Goal: Transaction & Acquisition: Purchase product/service

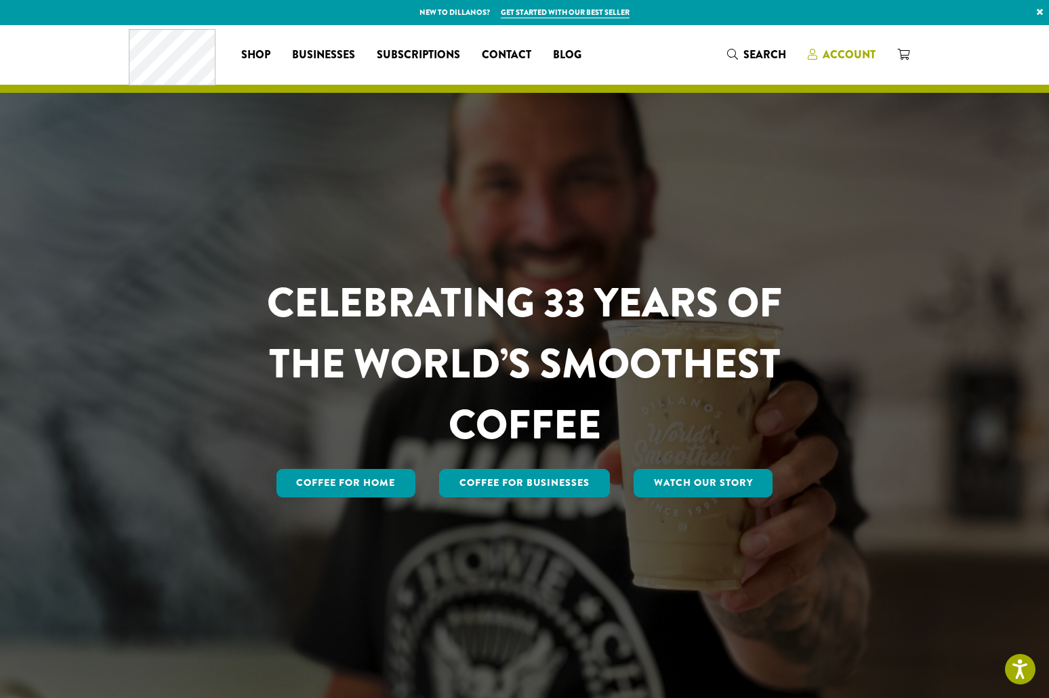
click at [847, 48] on span "Account" at bounding box center [848, 55] width 53 height 16
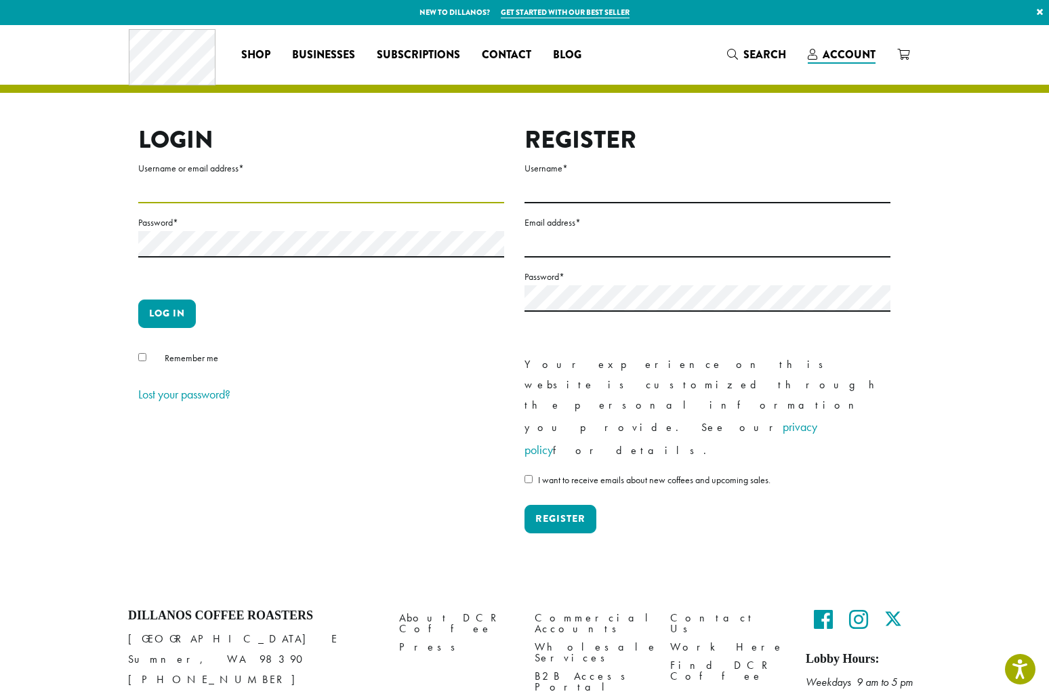
type input "**********"
click at [167, 313] on button "Log in" at bounding box center [167, 313] width 58 height 28
click at [179, 307] on button "Log in" at bounding box center [167, 313] width 58 height 28
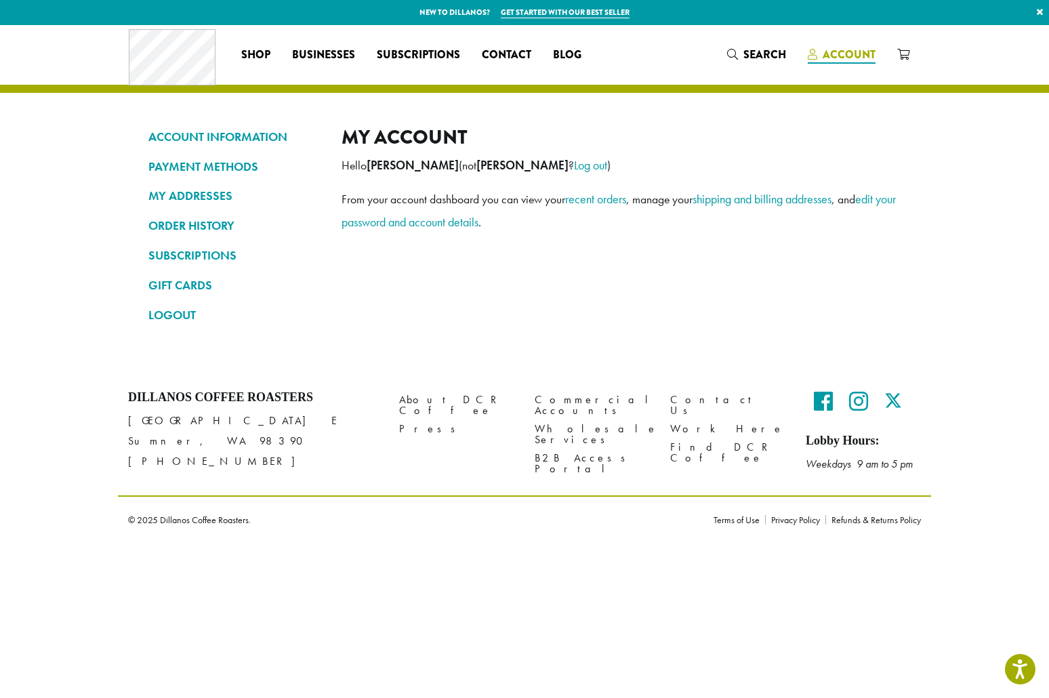
click at [820, 49] on span "Account" at bounding box center [841, 55] width 68 height 17
click at [753, 51] on span "Search" at bounding box center [764, 55] width 43 height 16
click at [767, 53] on span "Search" at bounding box center [764, 55] width 43 height 16
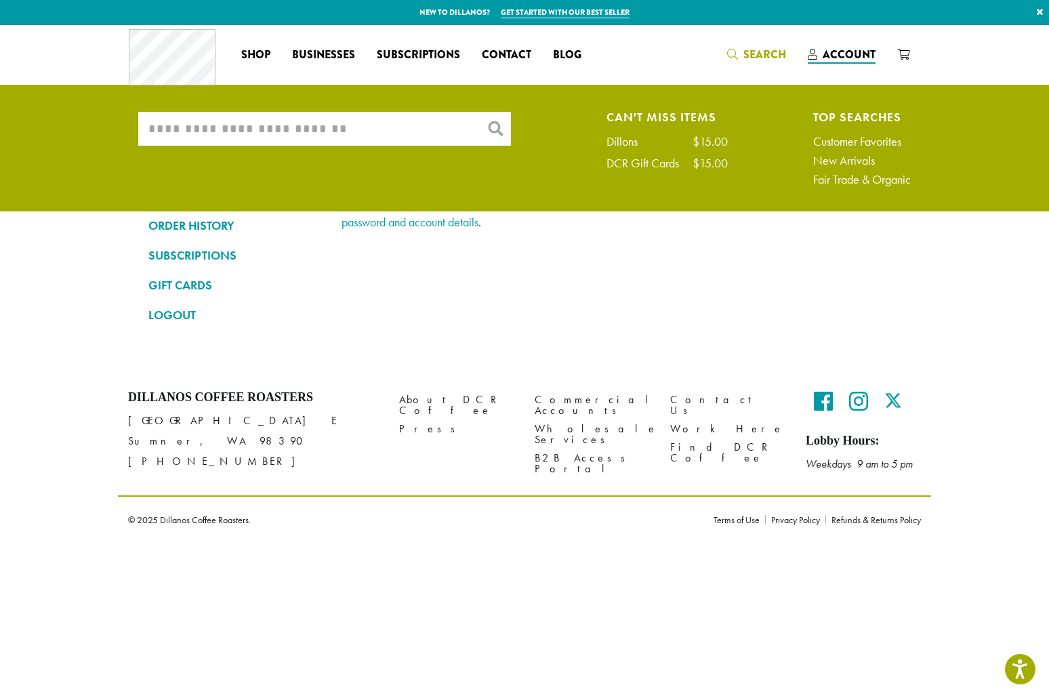
click at [394, 128] on input "What are you searching for?" at bounding box center [324, 129] width 373 height 34
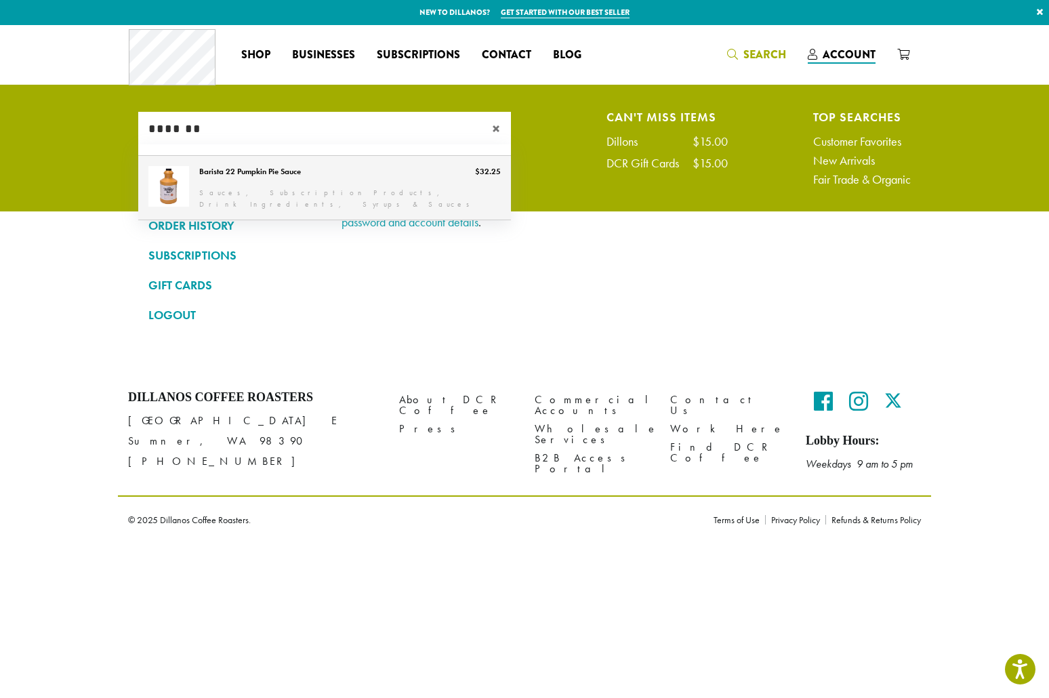
type input "*******"
click at [318, 185] on link "Barista 22 Pumpkin Pie Sauce" at bounding box center [324, 188] width 373 height 64
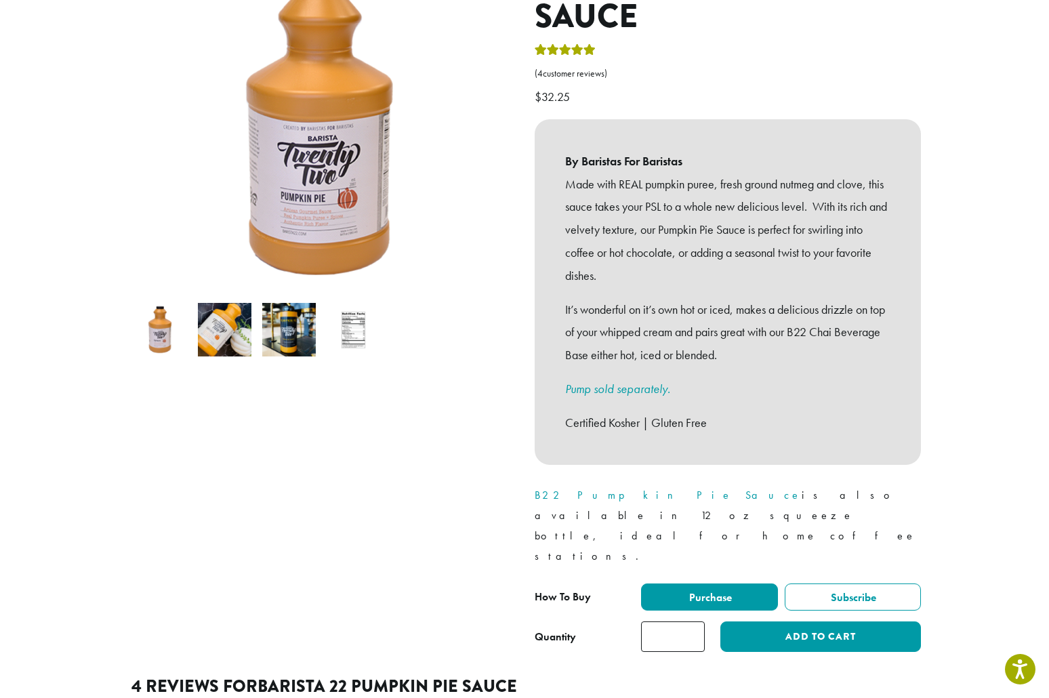
scroll to position [220, 0]
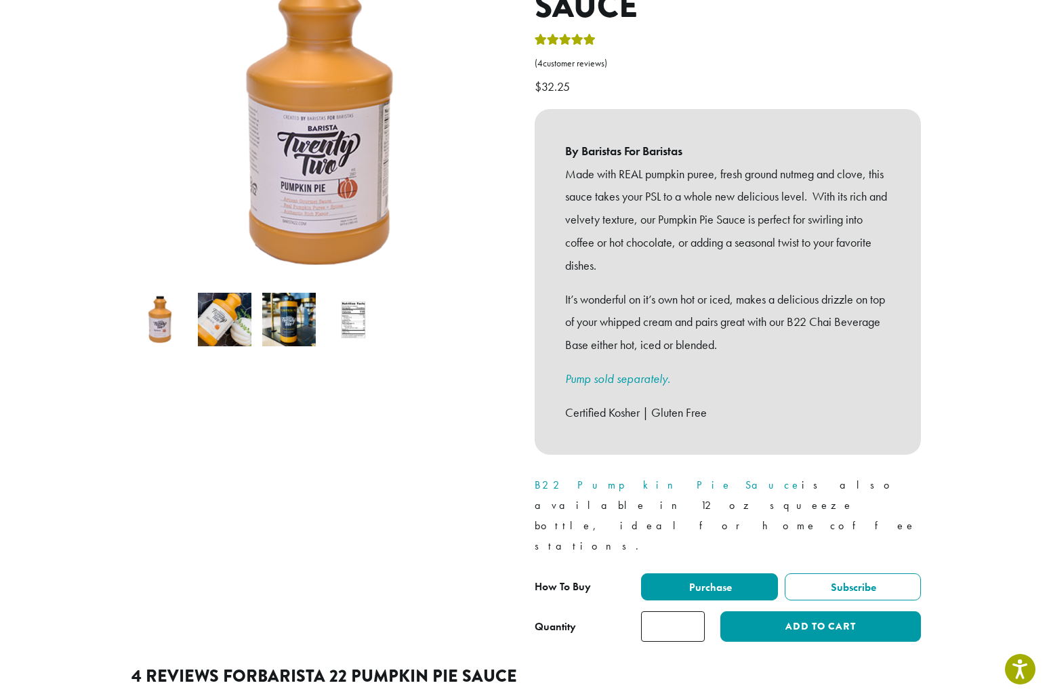
click at [693, 611] on input "*" at bounding box center [673, 626] width 64 height 30
type input "*"
click at [693, 611] on input "*" at bounding box center [673, 626] width 64 height 30
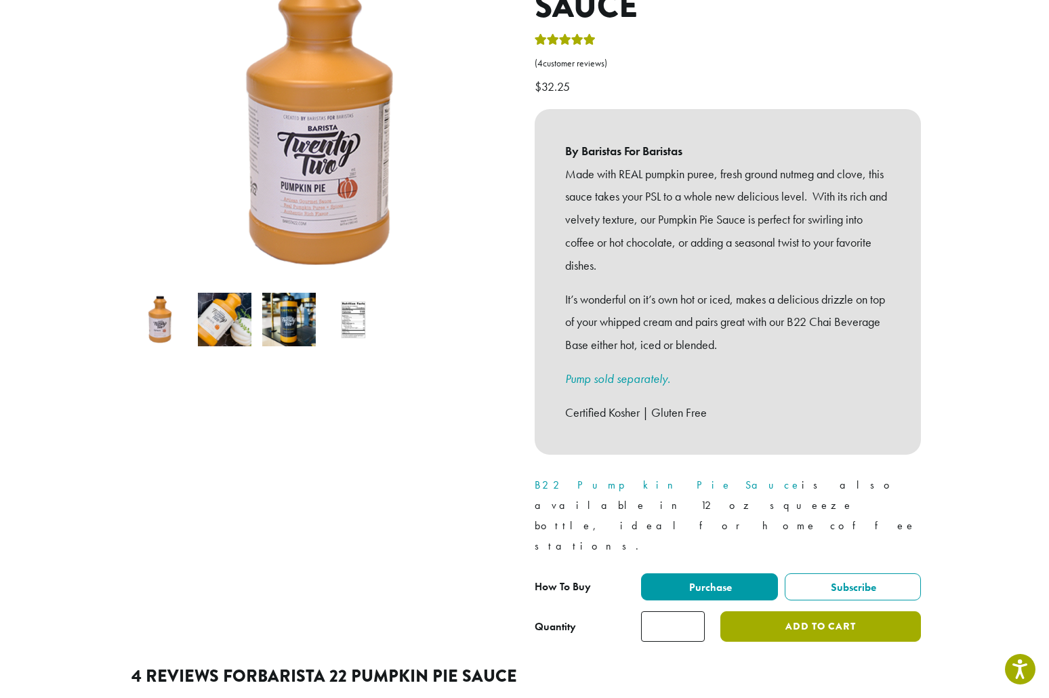
click at [802, 611] on button "Add to cart" at bounding box center [820, 626] width 201 height 30
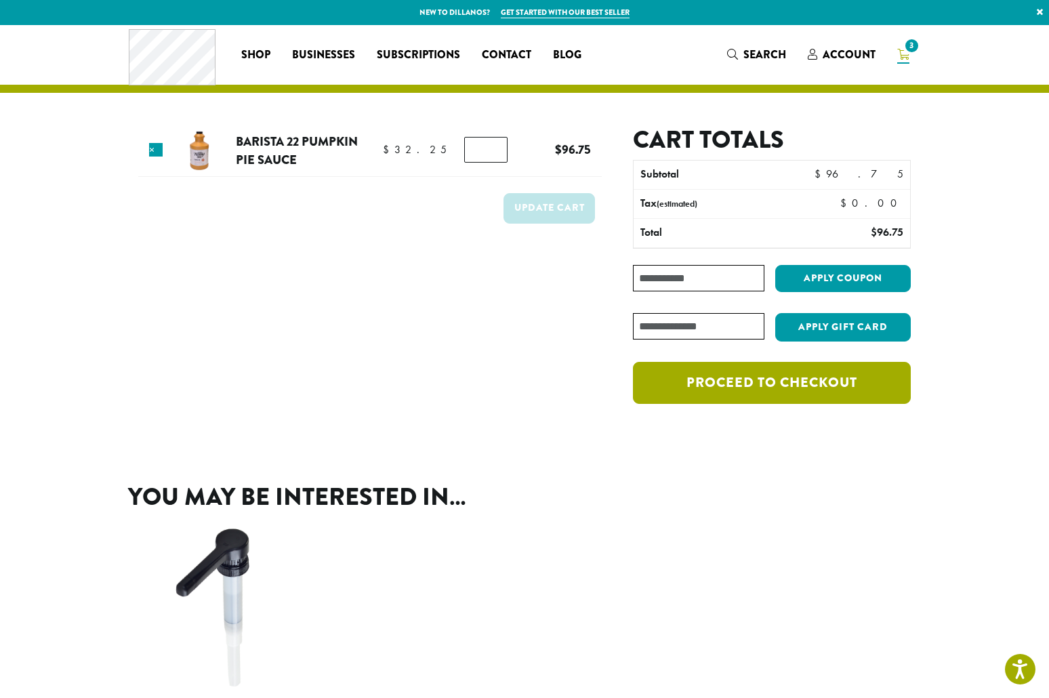
click at [689, 377] on link "Proceed to checkout" at bounding box center [772, 383] width 278 height 42
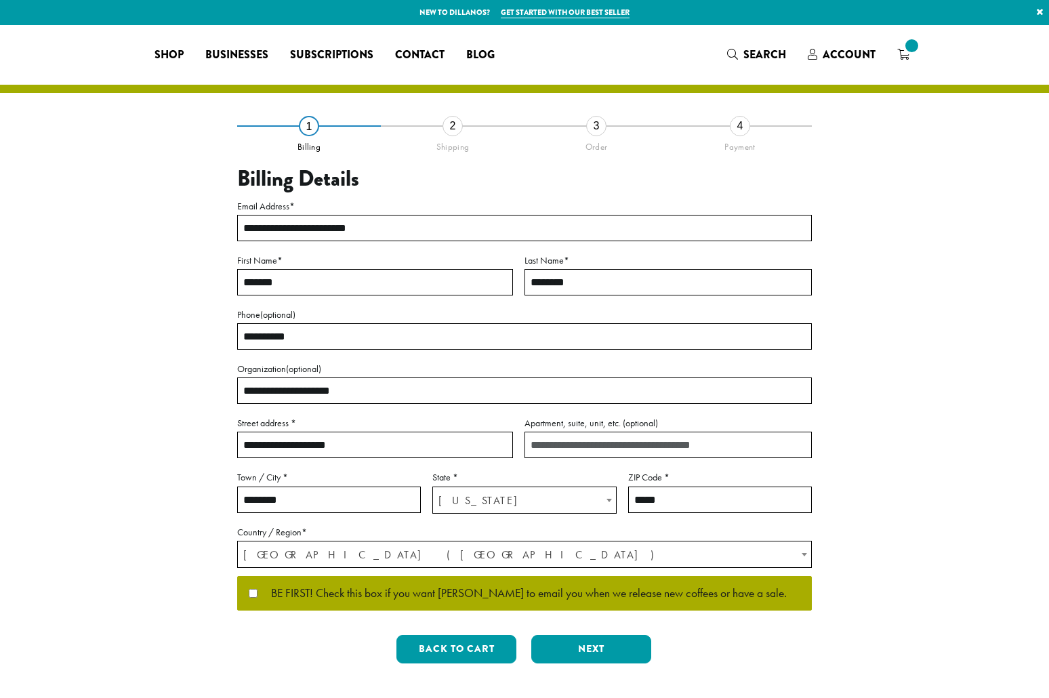
select select "**"
click at [578, 632] on div "**********" at bounding box center [524, 399] width 574 height 549
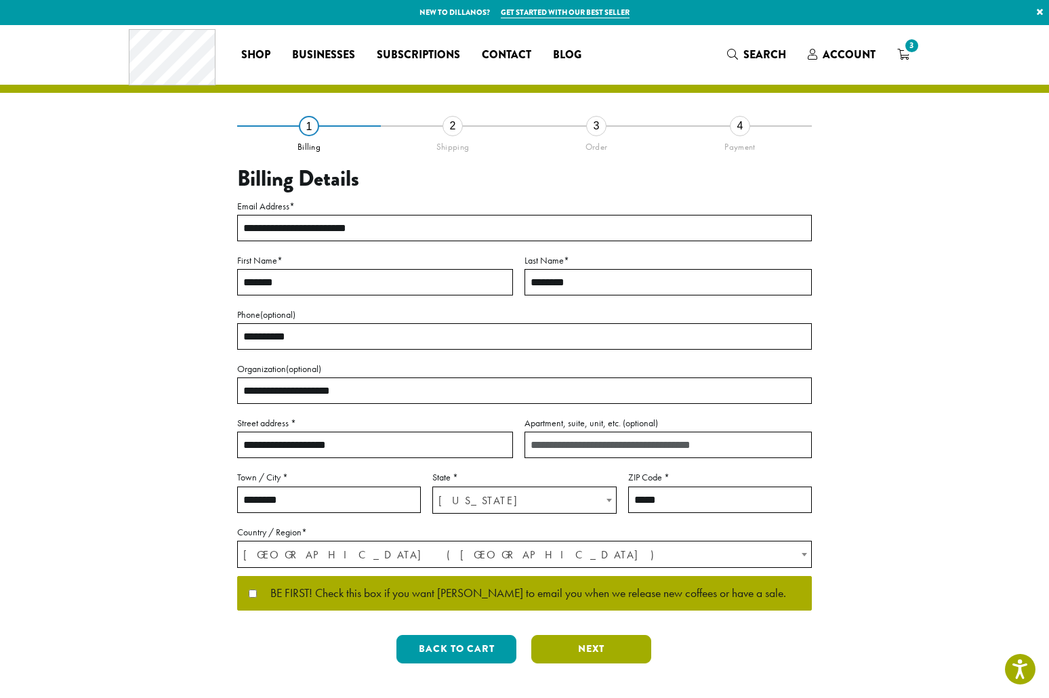
click at [579, 644] on button "Next" at bounding box center [591, 649] width 120 height 28
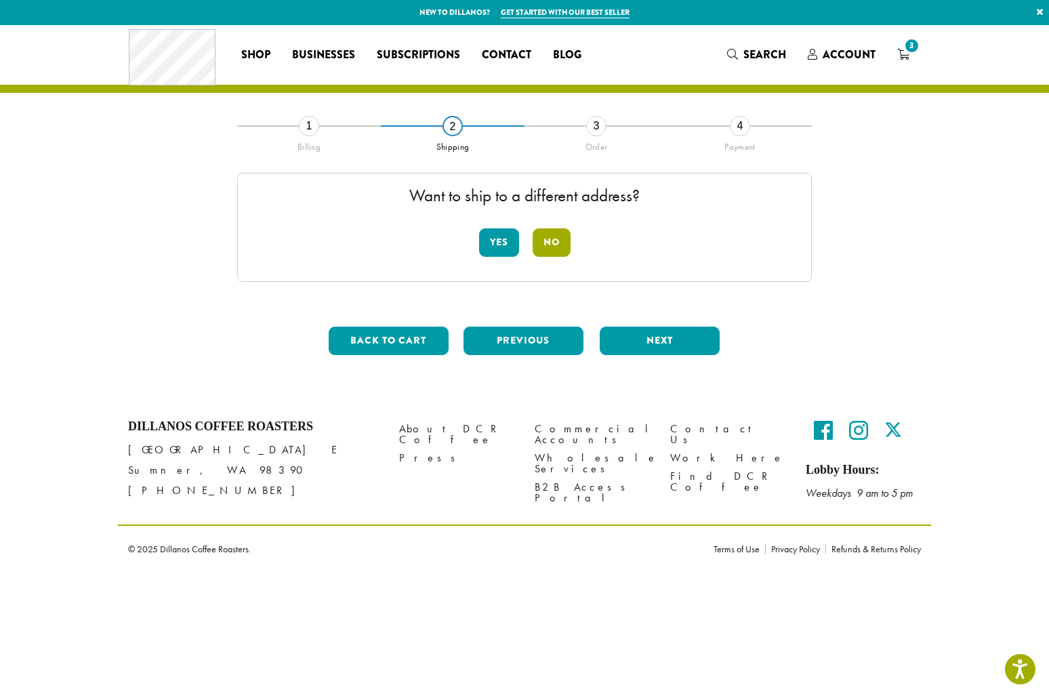
click at [555, 244] on button "No" at bounding box center [551, 242] width 38 height 28
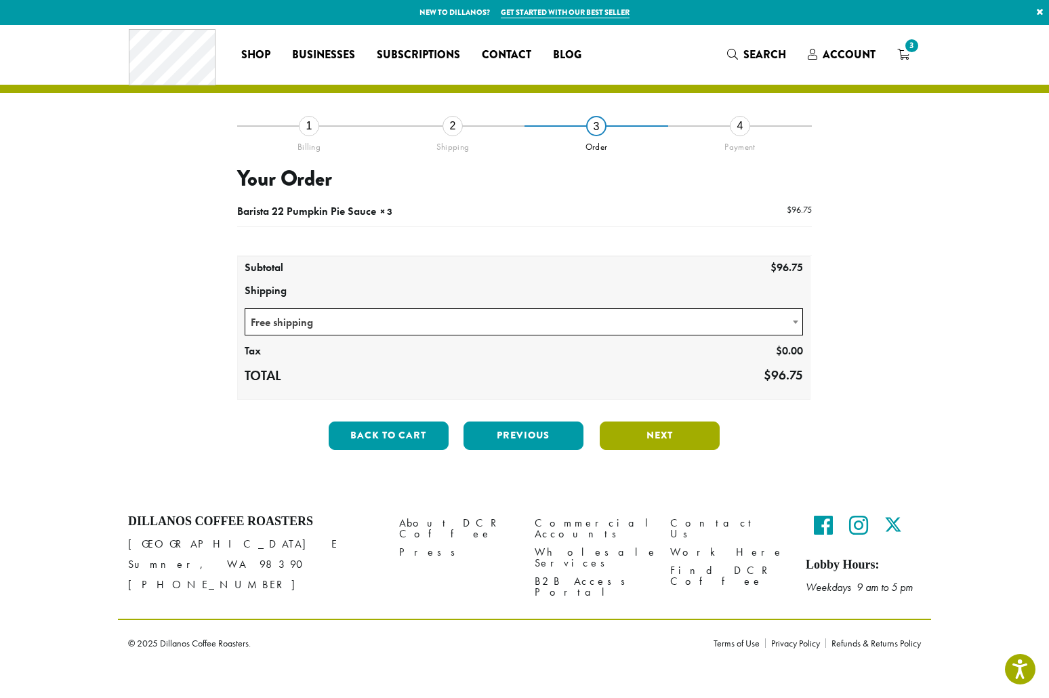
click at [638, 441] on button "Next" at bounding box center [659, 435] width 120 height 28
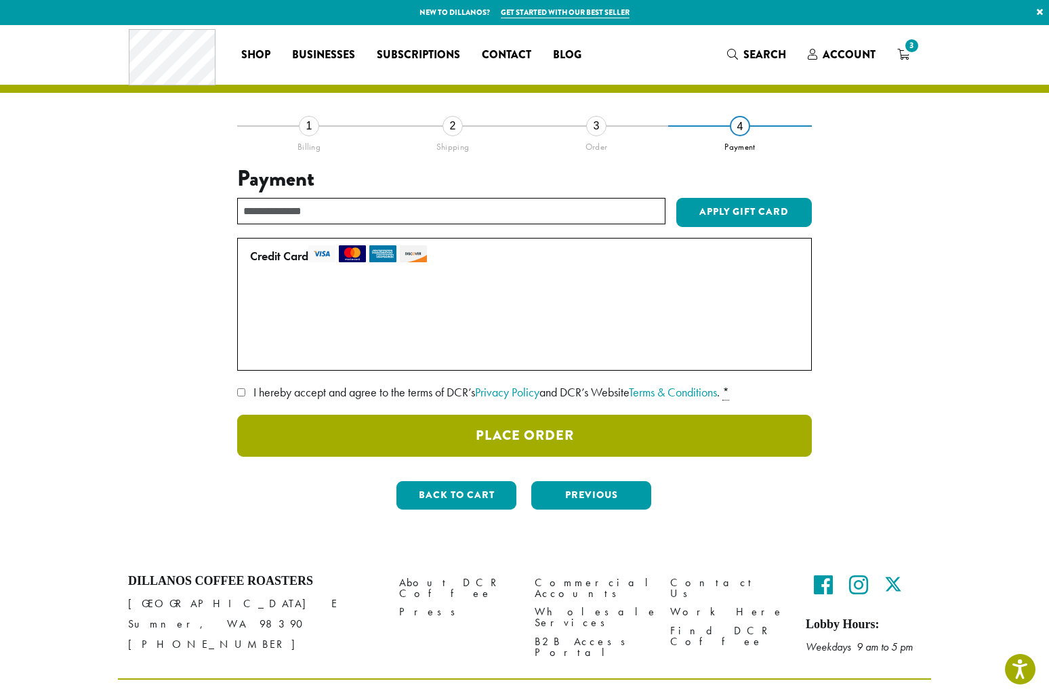
click at [563, 434] on button "Place Order" at bounding box center [524, 436] width 574 height 42
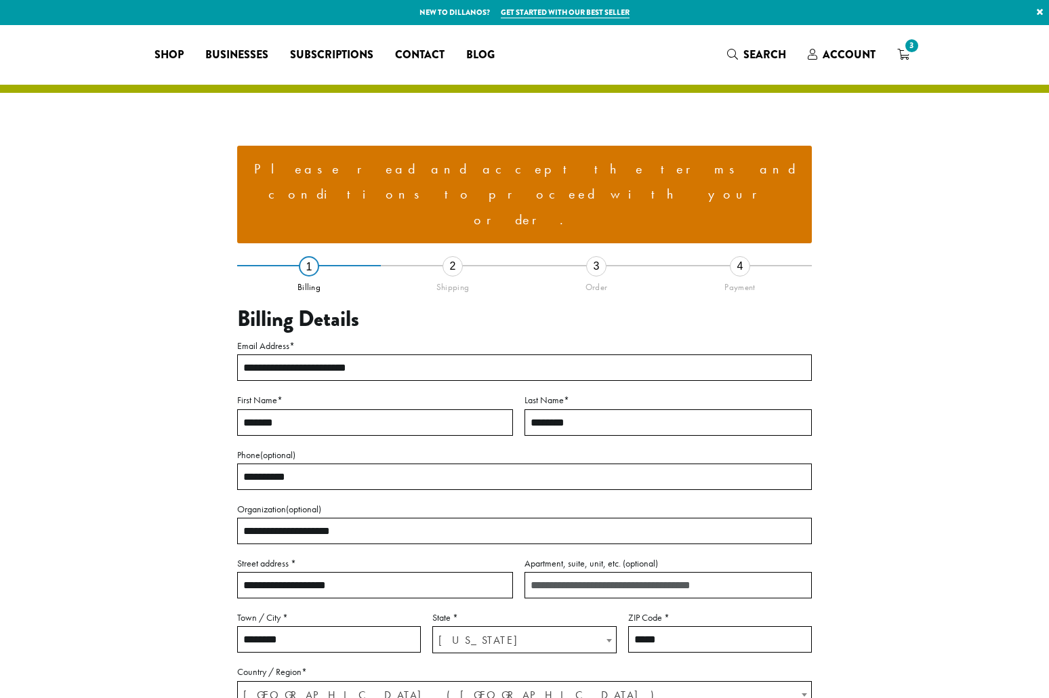
select select "**"
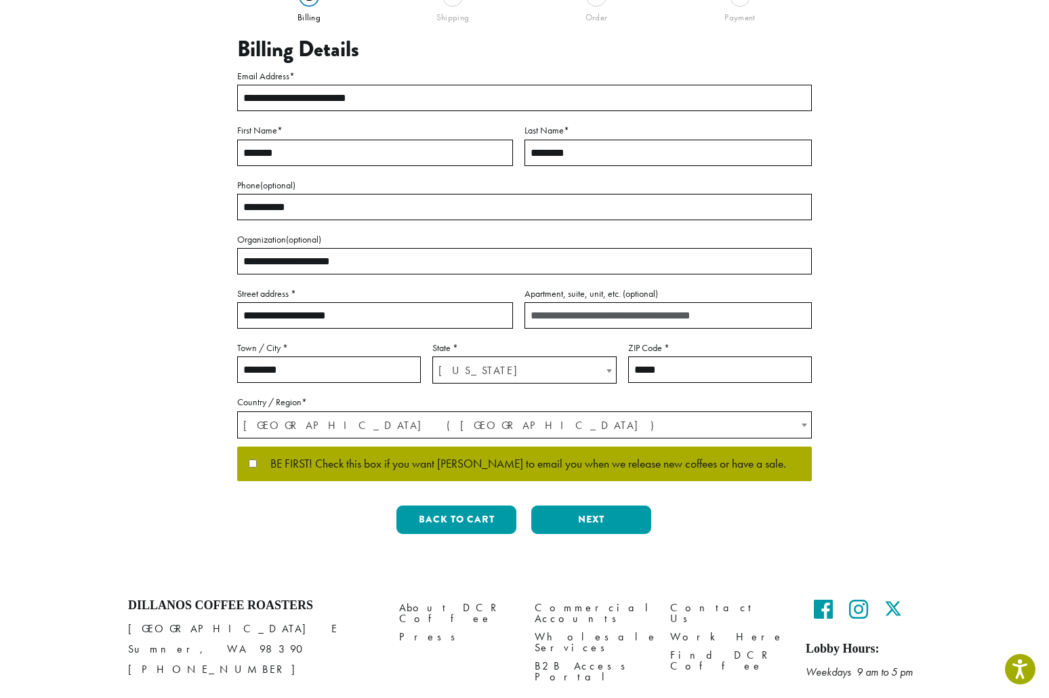
scroll to position [269, 0]
click at [250, 459] on label "BE FIRST! Check this box if you want Dillanos to email you when we release new …" at bounding box center [524, 465] width 551 height 12
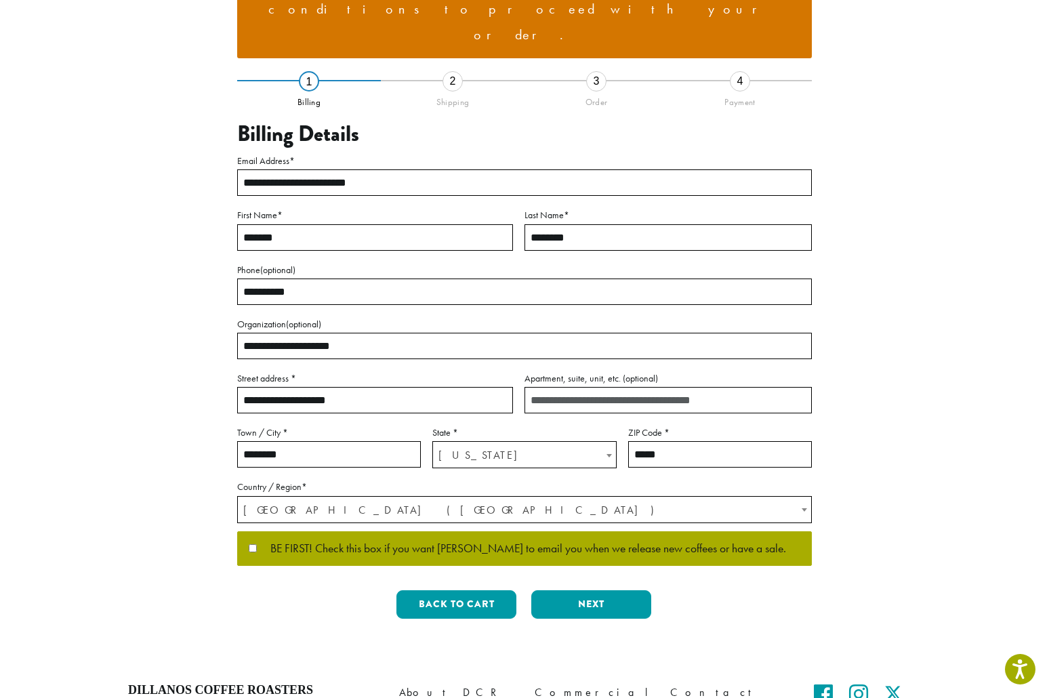
scroll to position [186, 0]
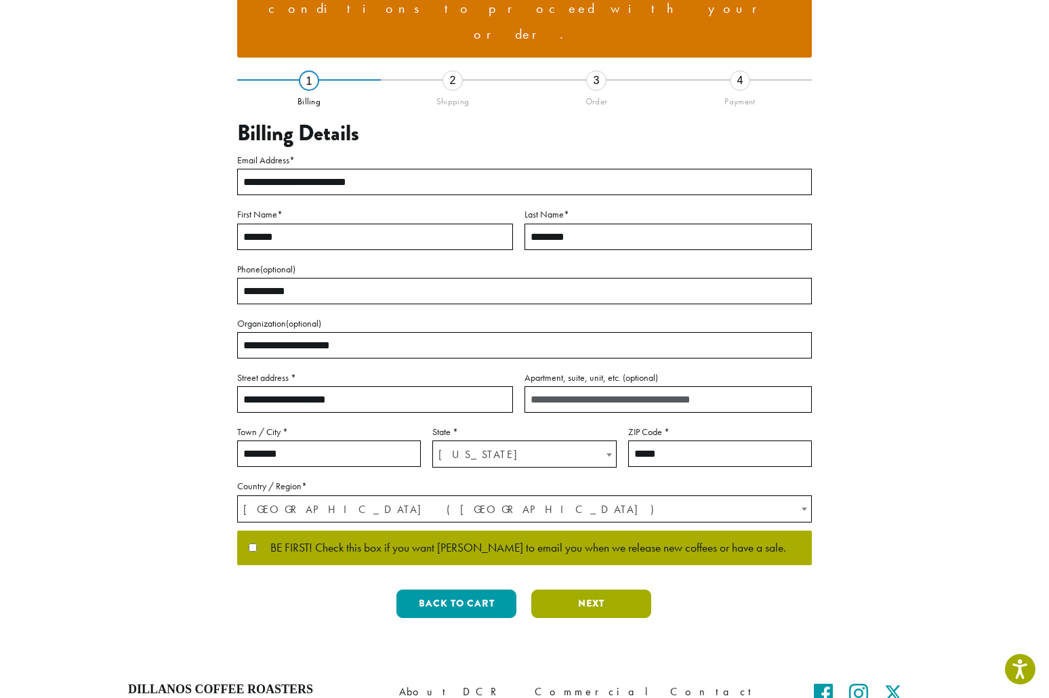
click at [610, 589] on button "Next" at bounding box center [591, 603] width 120 height 28
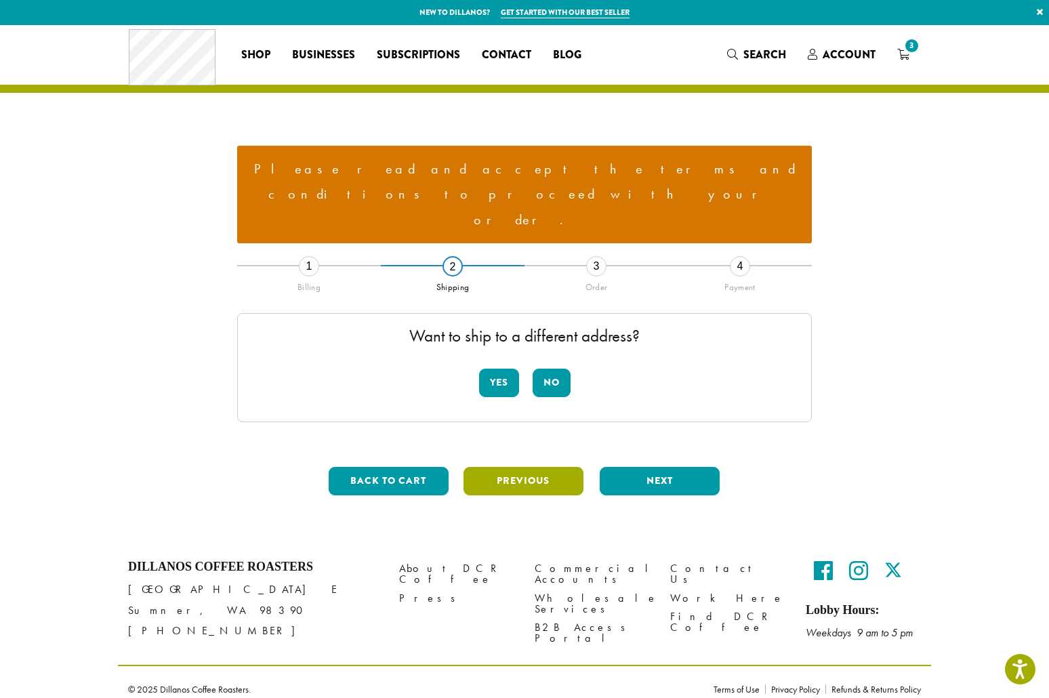
click at [519, 467] on button "Previous" at bounding box center [523, 481] width 120 height 28
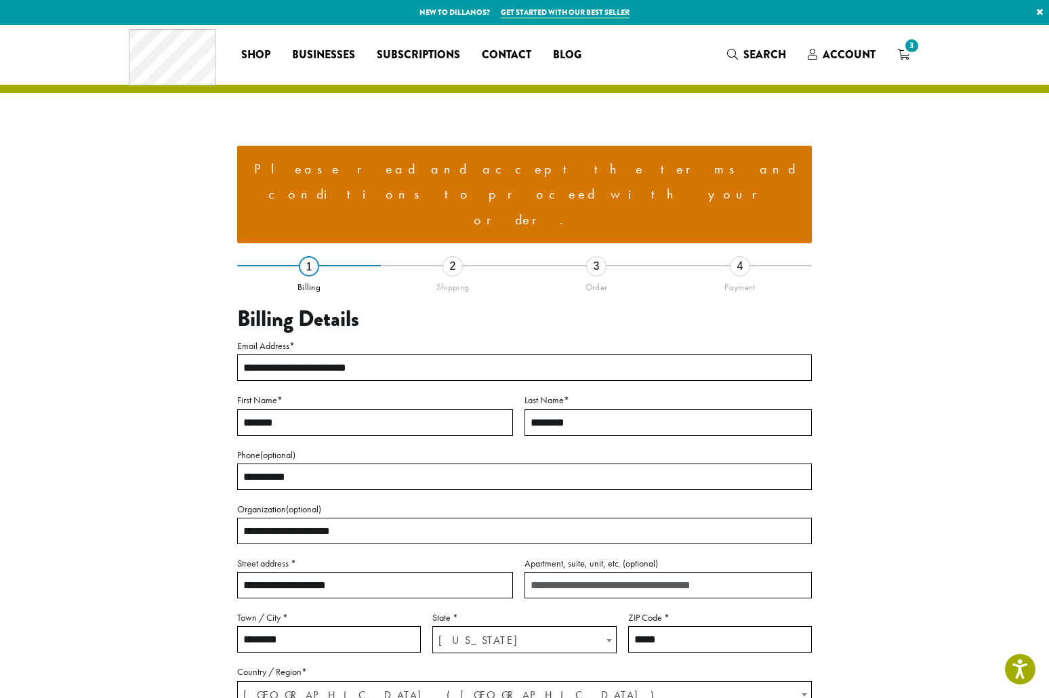
scroll to position [230, 0]
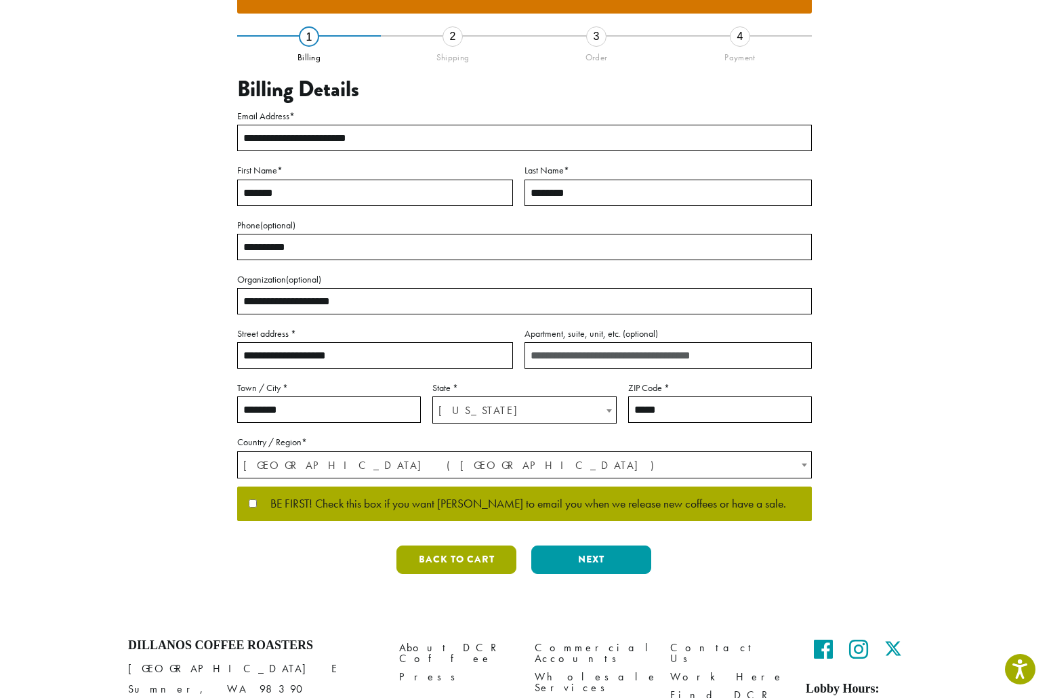
click at [475, 545] on button "Back to cart" at bounding box center [456, 559] width 120 height 28
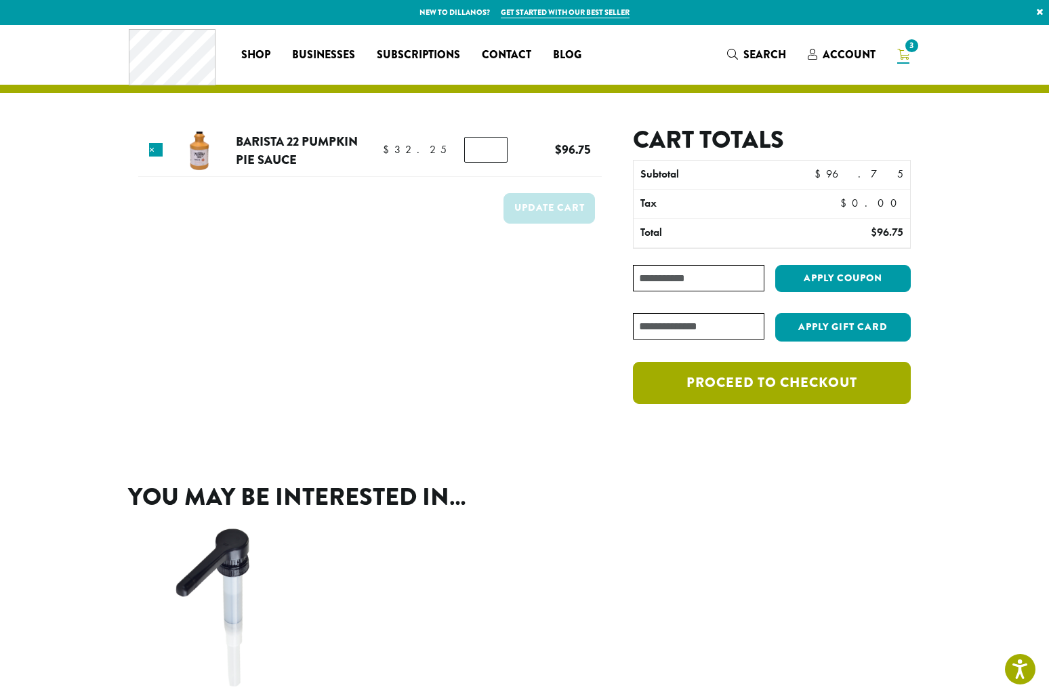
click at [802, 391] on link "Proceed to checkout" at bounding box center [772, 383] width 278 height 42
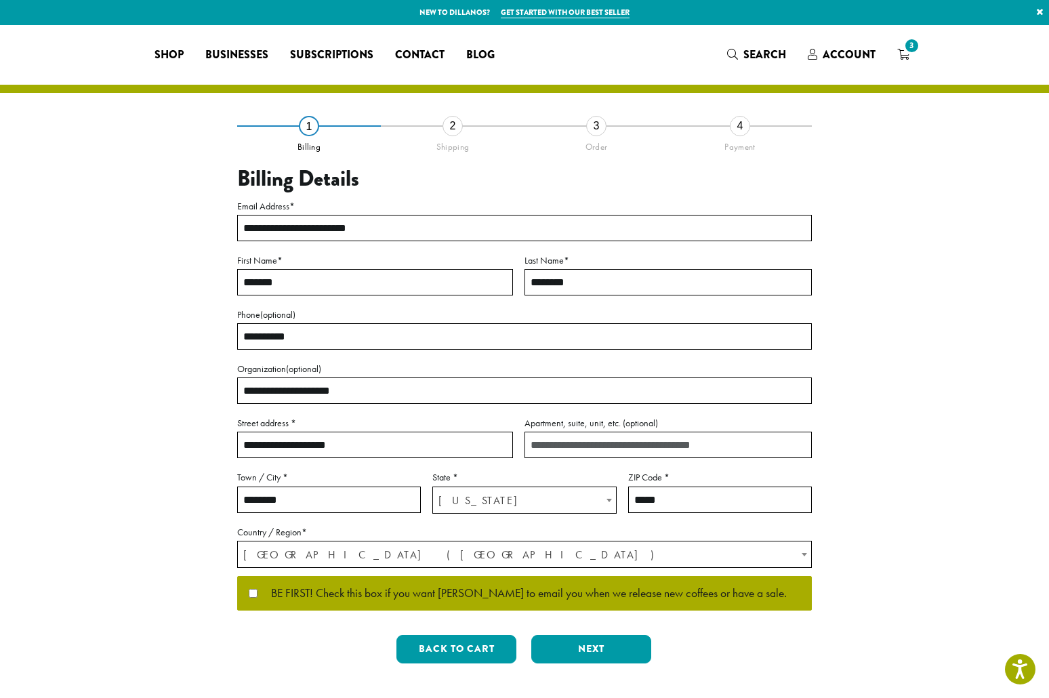
select select "**"
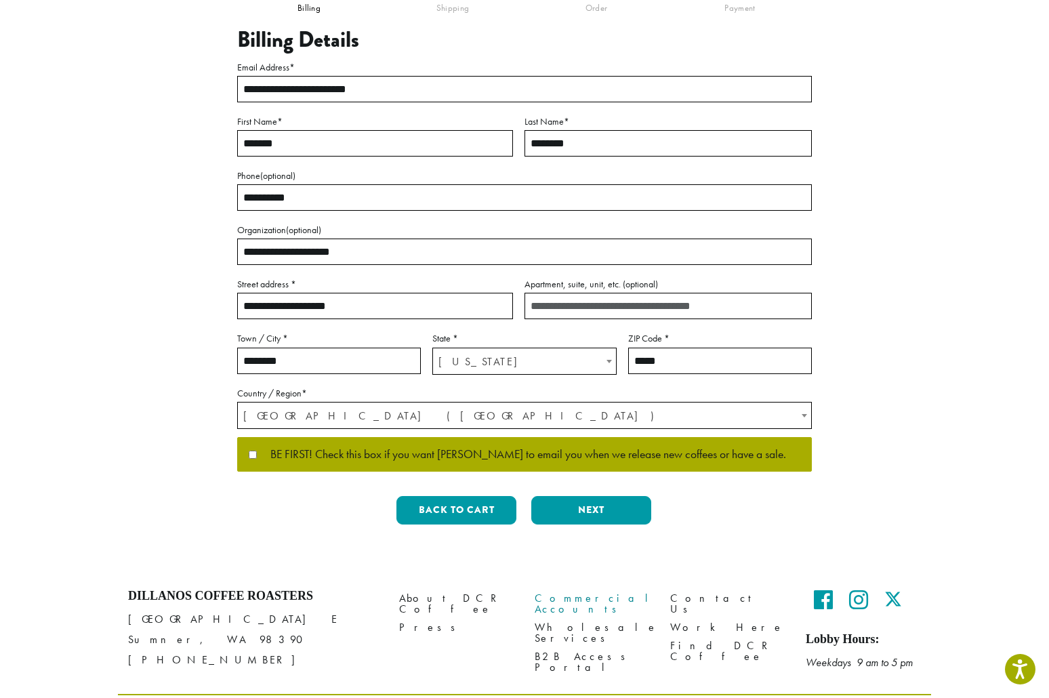
scroll to position [140, 0]
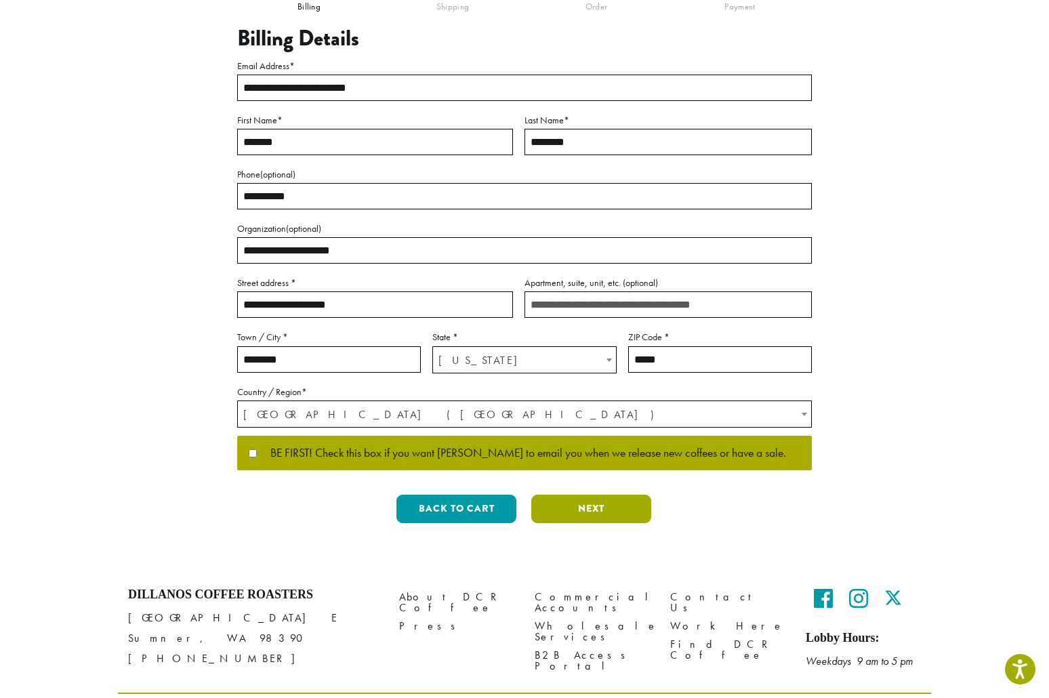
click at [607, 511] on button "Next" at bounding box center [591, 508] width 120 height 28
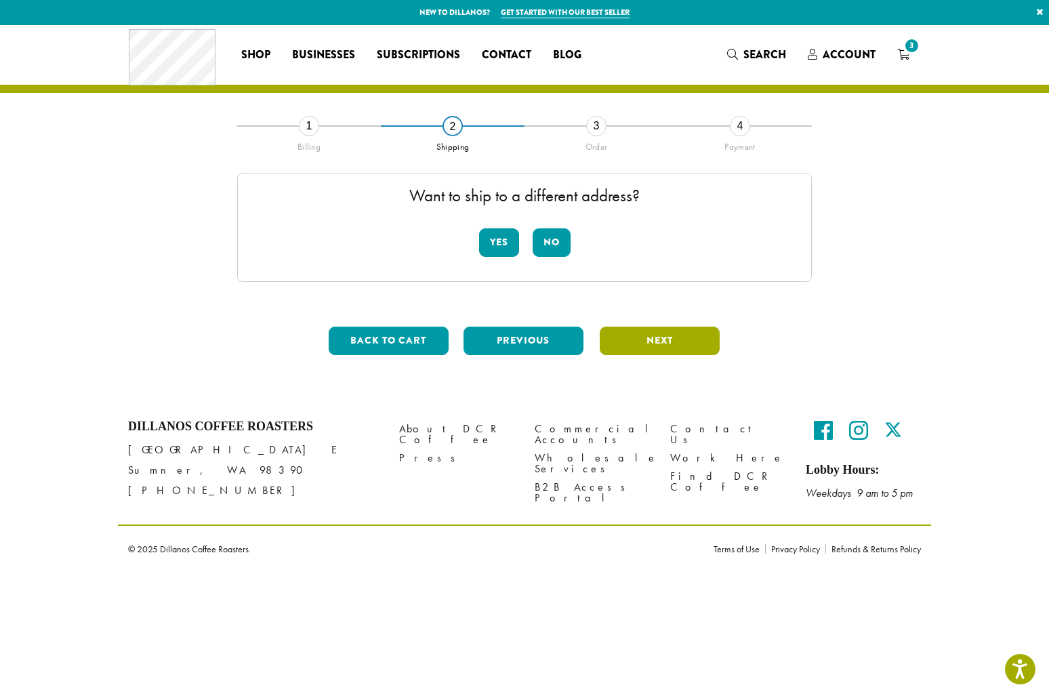
scroll to position [0, 0]
click at [507, 242] on button "Yes" at bounding box center [499, 242] width 40 height 28
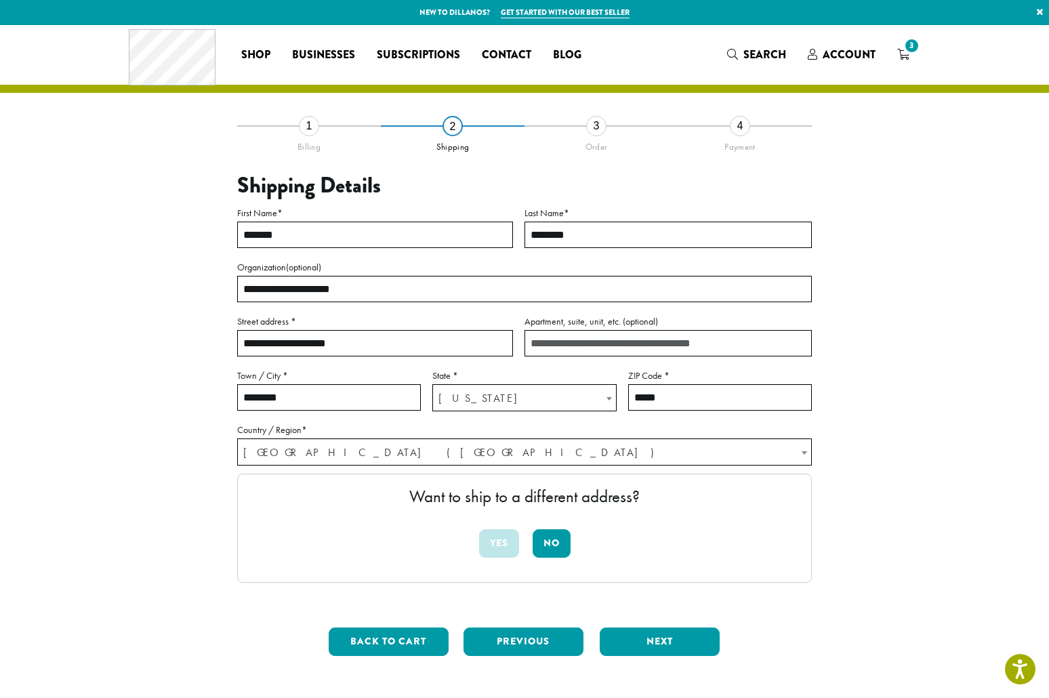
scroll to position [21, 0]
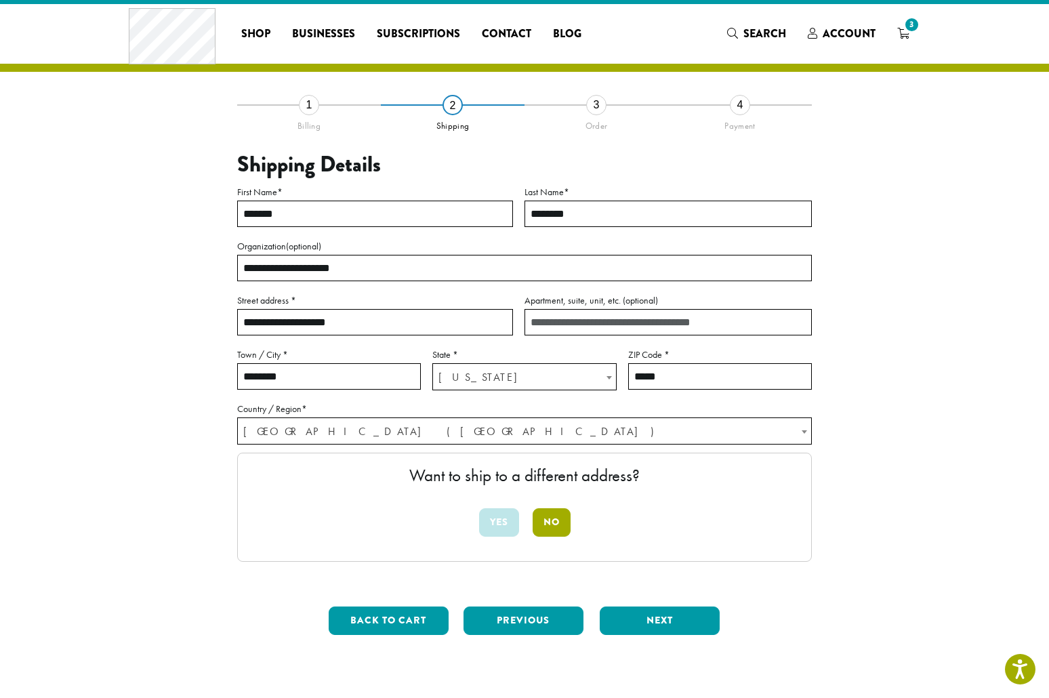
click at [555, 521] on button "No" at bounding box center [551, 522] width 38 height 28
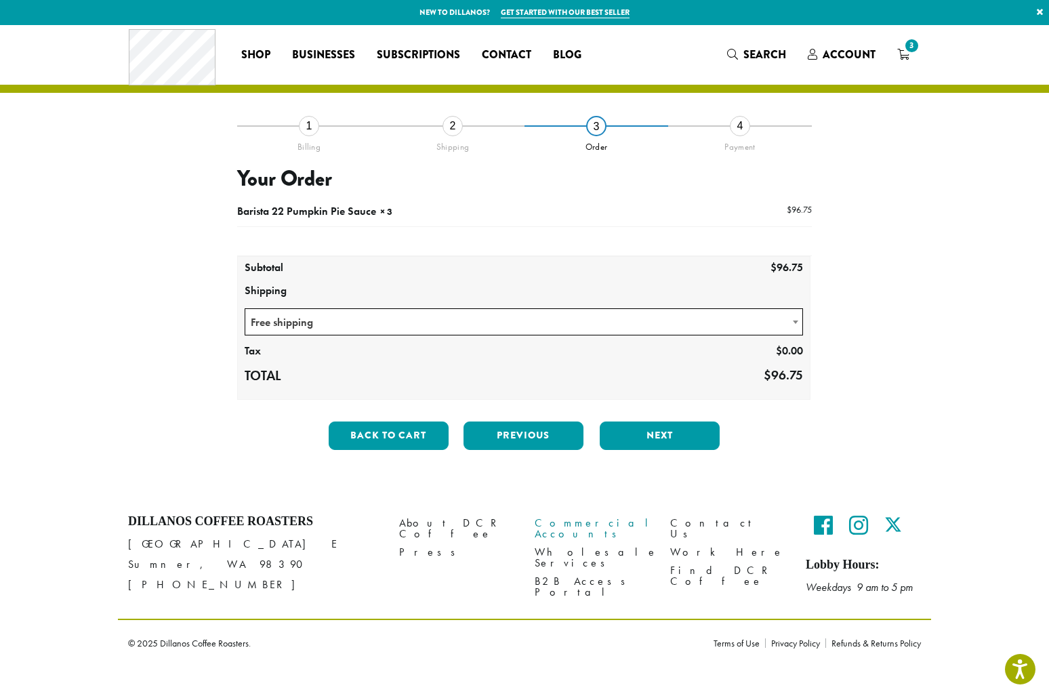
scroll to position [0, 0]
click at [650, 435] on button "Next" at bounding box center [659, 435] width 120 height 28
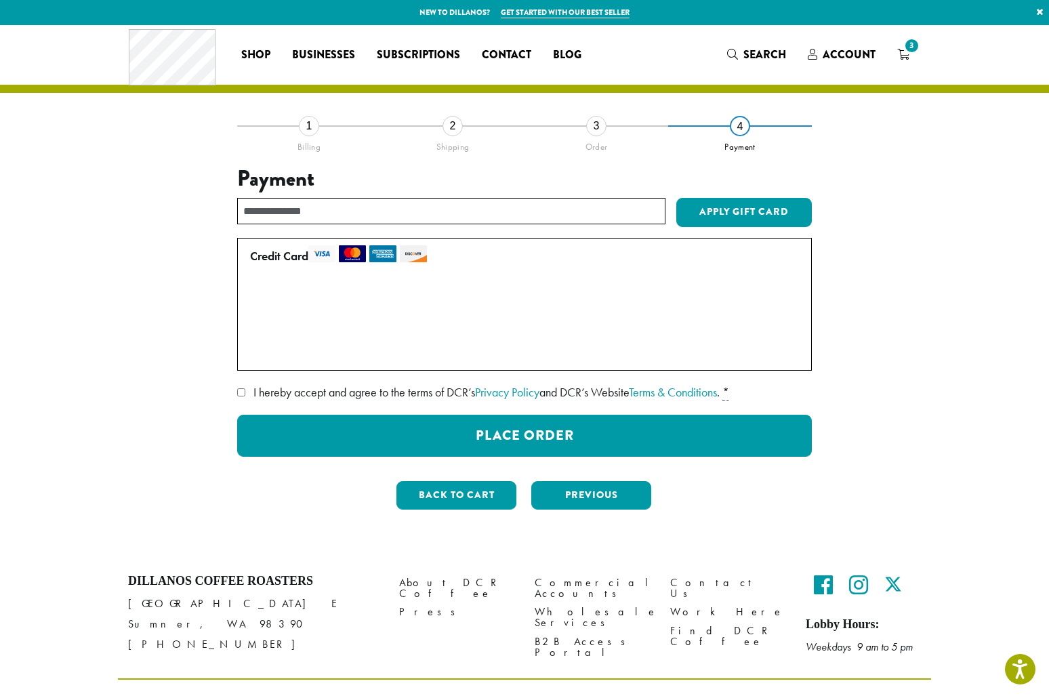
click at [406, 385] on span "I hereby accept and agree to the terms of DCR’s Privacy Policy and DCR’s Websit…" at bounding box center [486, 392] width 466 height 16
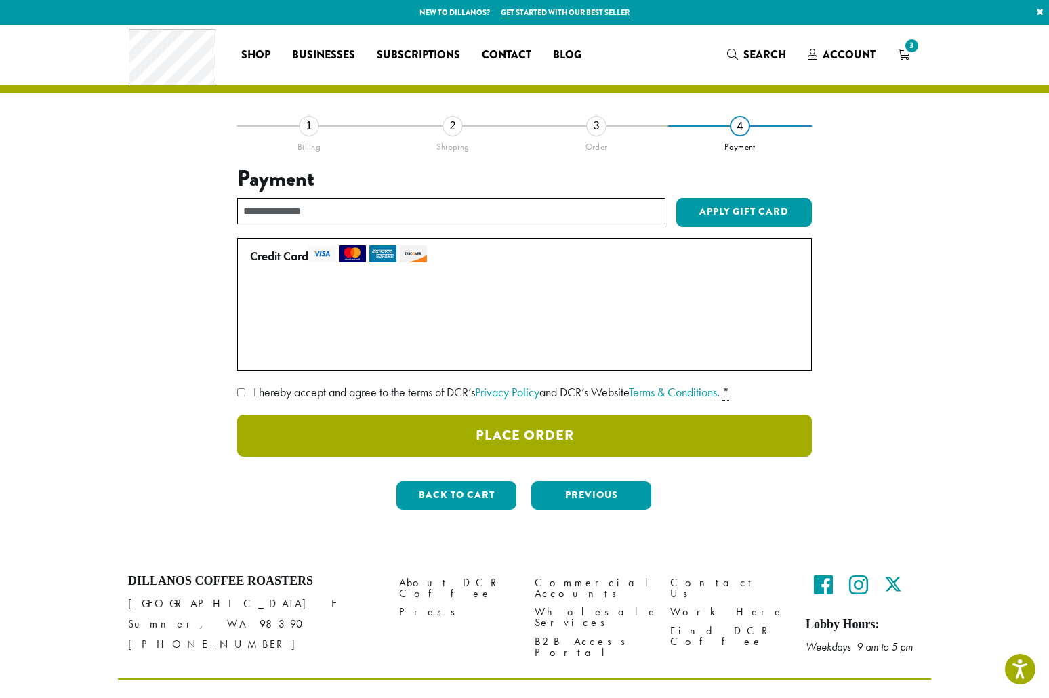
click at [589, 441] on button "Place Order" at bounding box center [524, 436] width 574 height 42
